Goal: Task Accomplishment & Management: Manage account settings

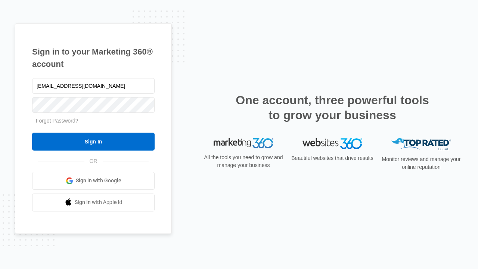
type input "[EMAIL_ADDRESS][DOMAIN_NAME]"
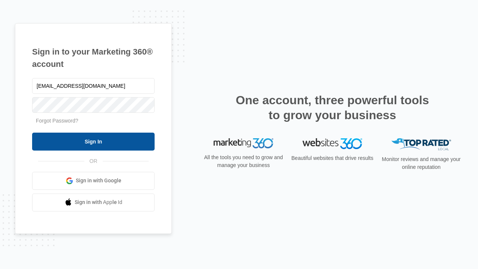
click at [93, 141] on input "Sign In" at bounding box center [93, 142] width 123 height 18
